Goal: Task Accomplishment & Management: Use online tool/utility

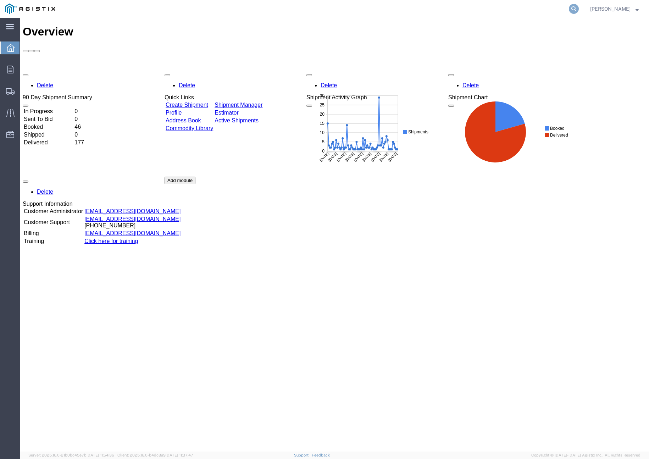
click at [579, 10] on icon at bounding box center [574, 9] width 10 height 10
click at [536, 5] on input "search" at bounding box center [461, 8] width 216 height 17
paste input "53176590"
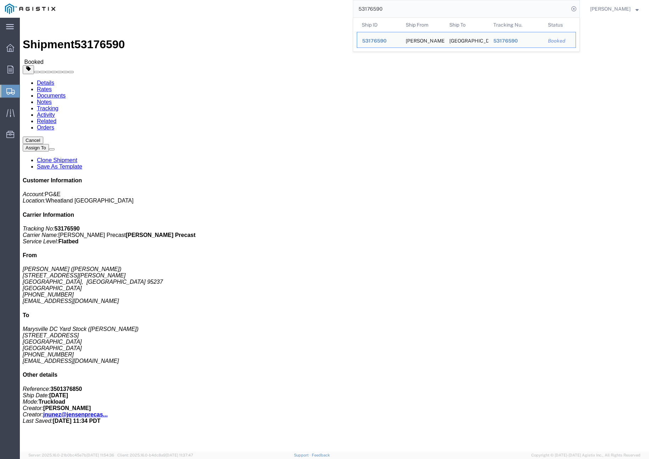
click at [422, 7] on input "53176590" at bounding box center [461, 8] width 216 height 17
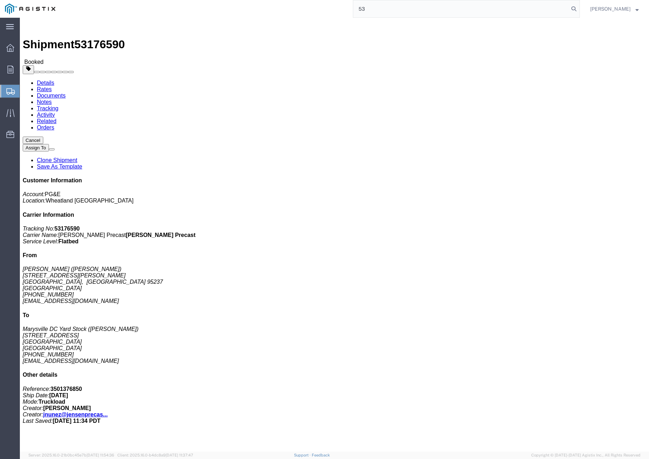
type input "5"
paste input "56389803"
type input "56389803"
click div "1 Pallet(s) Standard (Not Stackable) Total weight: 27500.00 LBS ( dim ) Dimensi…"
click link "Clone Shipment"
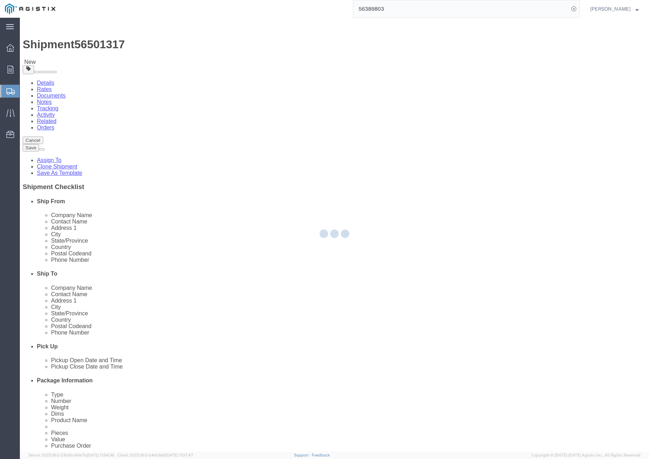
select select
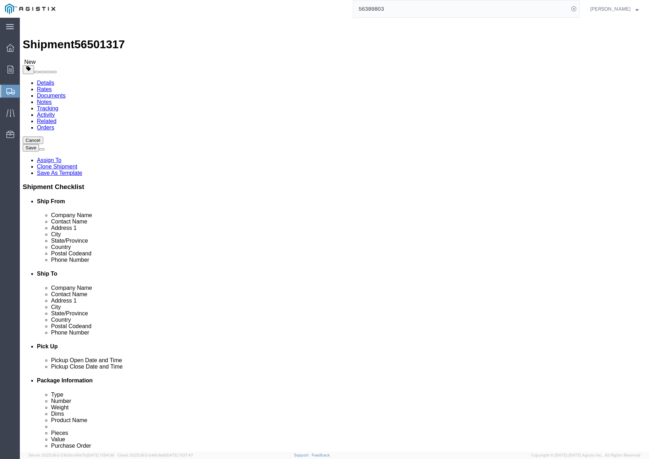
click div "Customer Information Account Select [PERSON_NAME] PRECAST PG&E Location Select …"
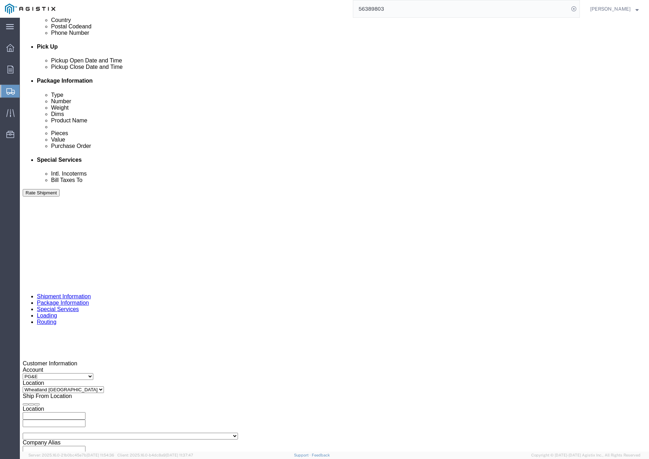
scroll to position [301, 0]
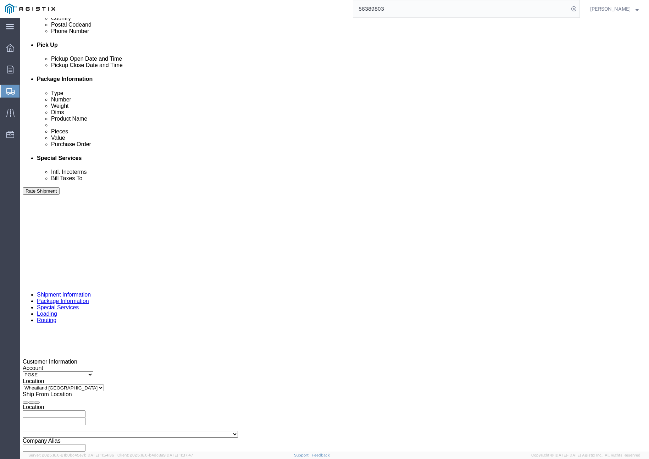
click div "[DATE] 4:00 PM"
click button "Apply"
click div
click button "Apply"
click div
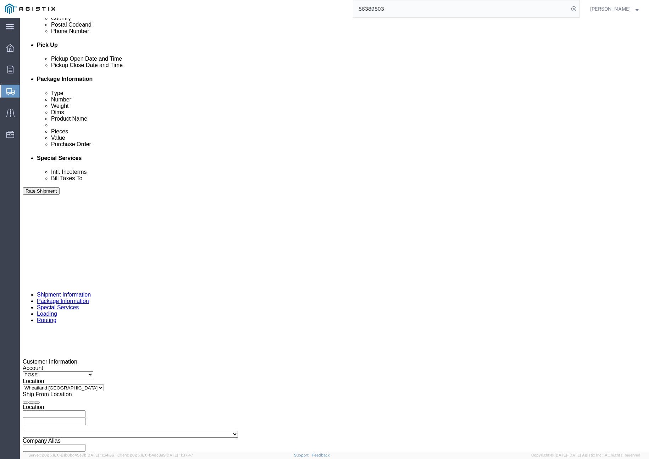
click button "Apply"
drag, startPoint x: 122, startPoint y: 311, endPoint x: 75, endPoint y: 306, distance: 47.7
click div "Select Account Type Activity ID Airline Appointment Number ASN Batch Request # …"
drag, startPoint x: 104, startPoint y: 305, endPoint x: 110, endPoint y: 304, distance: 6.4
click input "3501415581"
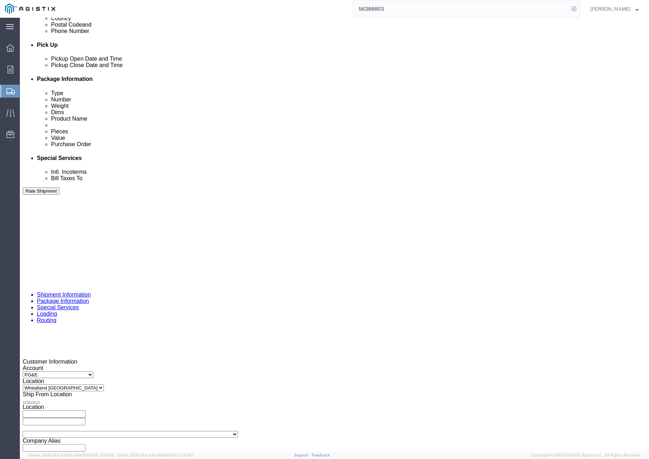
click div "Select Account Type Activity ID Airline Appointment Number ASN Batch Request # …"
paste input "3501417092"
type input "3501417092"
click input "399639"
type input "3"
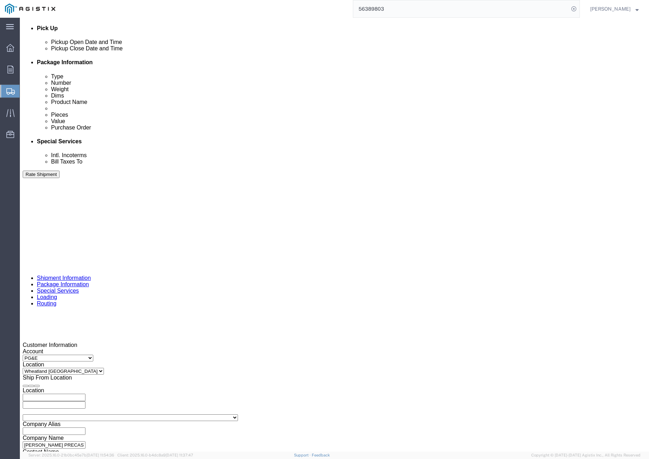
scroll to position [346, 0]
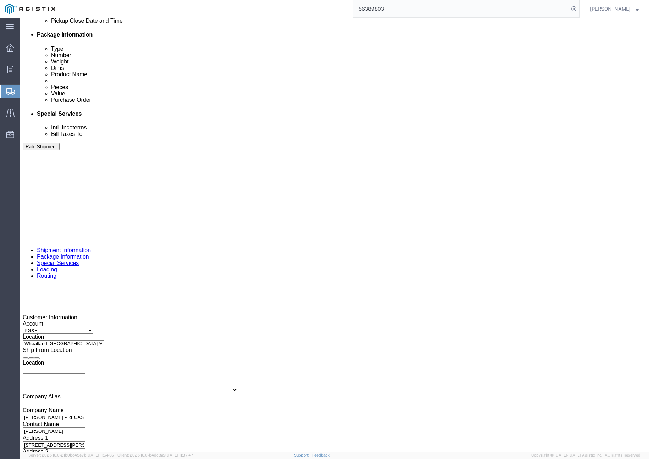
type input "402414"
click button "Continue"
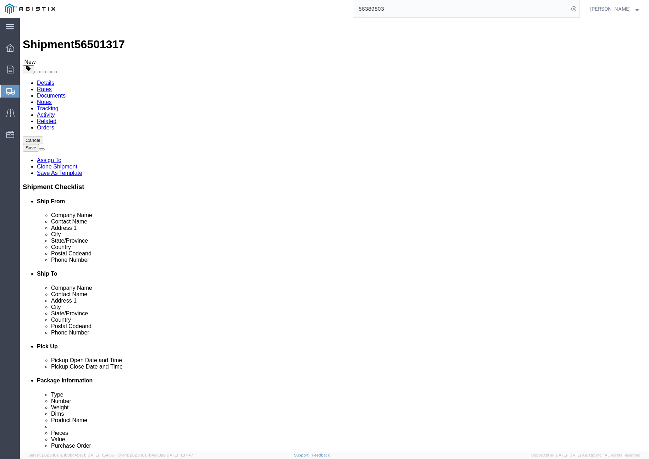
drag, startPoint x: 113, startPoint y: 183, endPoint x: 78, endPoint y: 176, distance: 35.4
click div "Weight 27500.00 Select kgs lbs Ship. t°"
type input "10000"
click div "Pieces: 5.00 Each Total value: 5.00 USD"
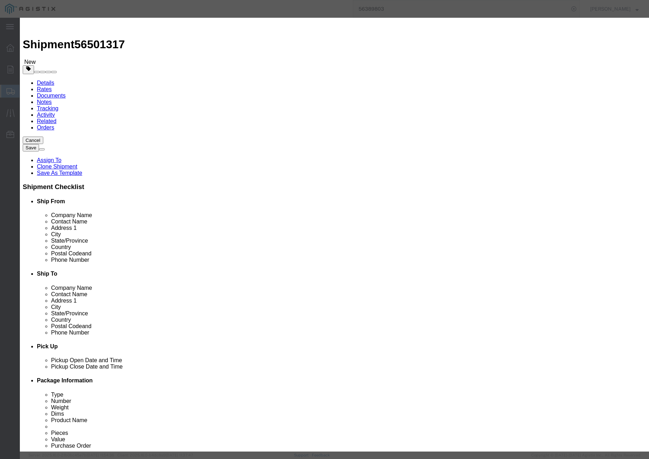
drag, startPoint x: 244, startPoint y: 56, endPoint x: 157, endPoint y: 49, distance: 86.8
click div "Product Name # 5 IVT SPLICE ASSY"
click input "# 5 IVT SPLICE ASSY"
type input "# 5 FVT ASSY / # 5 Splice FVT ASSY"
drag, startPoint x: 207, startPoint y: 70, endPoint x: 181, endPoint y: 67, distance: 26.0
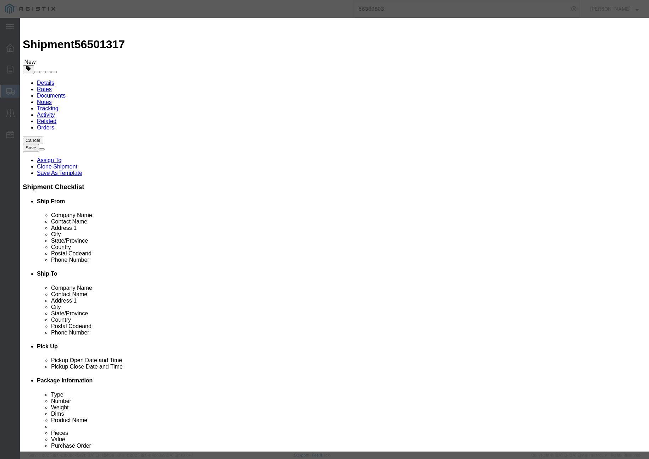
click div "Pieces 5.00 Select Bag Barrels 100Board Feet Bottle Box Blister Pack Carats Can…"
type input "5"
drag, startPoint x: 208, startPoint y: 79, endPoint x: 199, endPoint y: 92, distance: 15.5
click input "5"
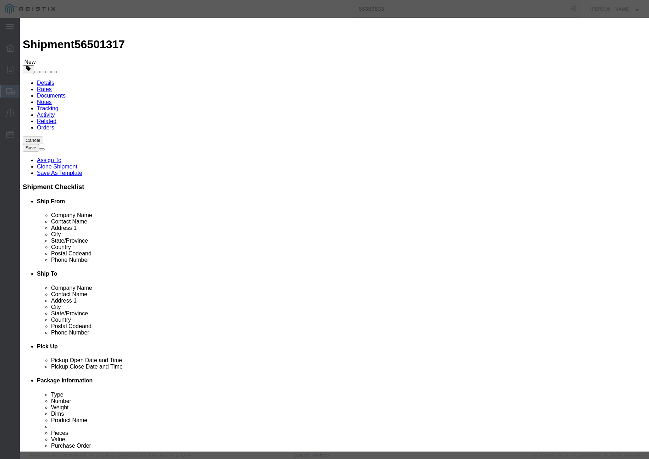
click input "( 02-5601 )"
type input "("
paste input "( 04-1669 ) : ( 04-1052 )"
type input "( 04-1669 ) : ( 04-1052 )"
click button "Save & Close"
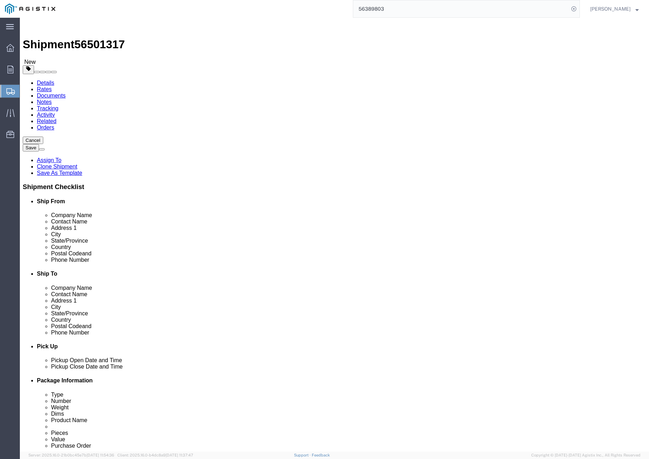
click button "Rate Shipment"
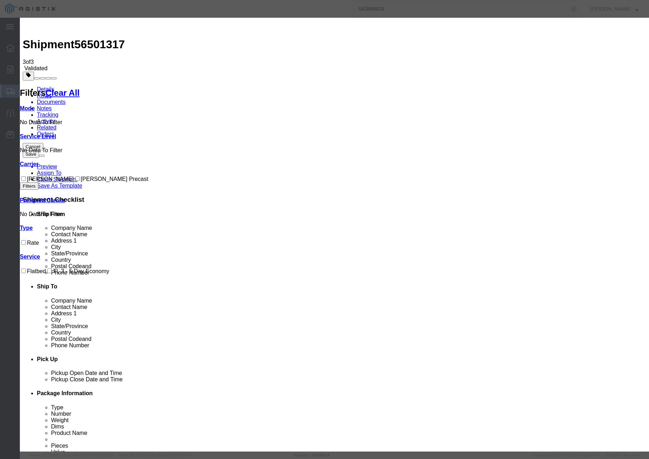
drag, startPoint x: 260, startPoint y: 67, endPoint x: 221, endPoint y: 62, distance: 39.6
drag, startPoint x: 238, startPoint y: 63, endPoint x: 436, endPoint y: 101, distance: 200.7
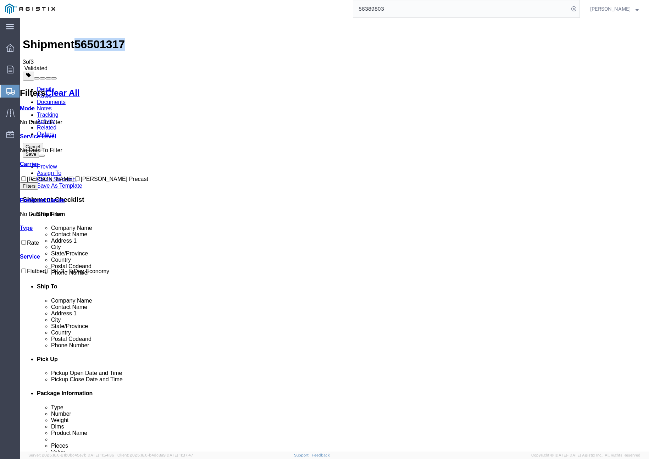
drag, startPoint x: 116, startPoint y: 26, endPoint x: 81, endPoint y: 26, distance: 35.8
click at [81, 38] on span "56501317" at bounding box center [99, 44] width 50 height 13
copy span "56501317"
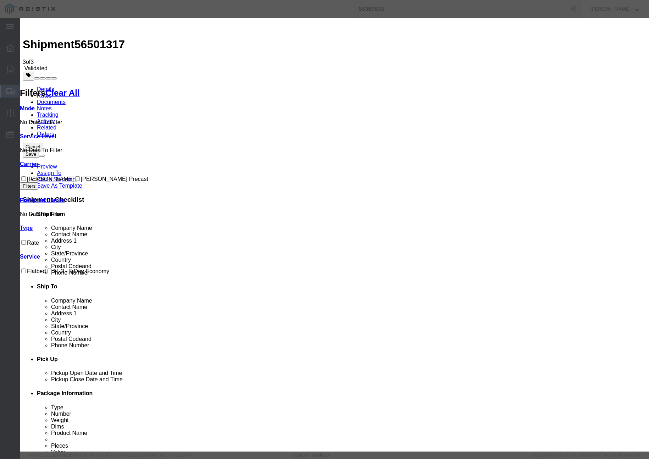
drag, startPoint x: 256, startPoint y: 68, endPoint x: 189, endPoint y: 62, distance: 66.9
paste input "56501317"
type input "56501317"
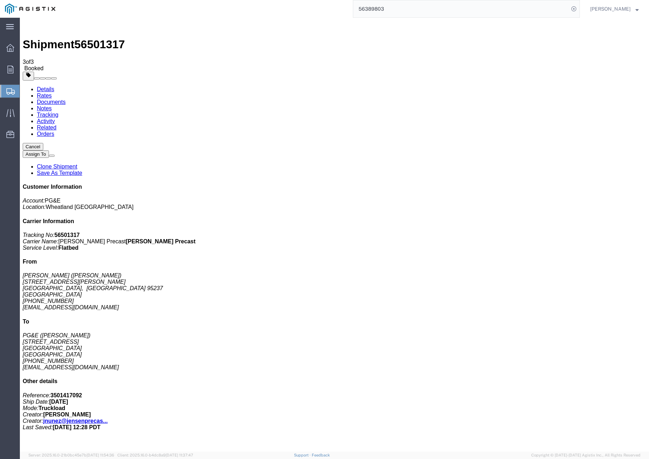
drag, startPoint x: 118, startPoint y: 26, endPoint x: 84, endPoint y: 26, distance: 34.0
click at [79, 26] on div "Shipment 56501317 3 of 3 Booked" at bounding box center [334, 46] width 623 height 51
copy span "56501317"
